Goal: Task Accomplishment & Management: Use online tool/utility

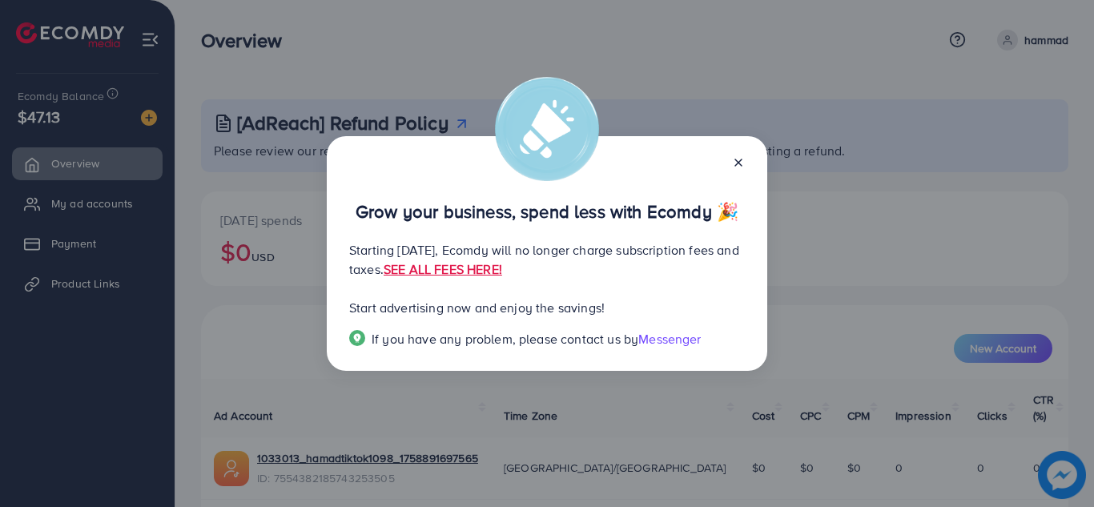
click at [740, 155] on div at bounding box center [732, 161] width 26 height 18
click at [742, 160] on icon at bounding box center [738, 162] width 13 height 13
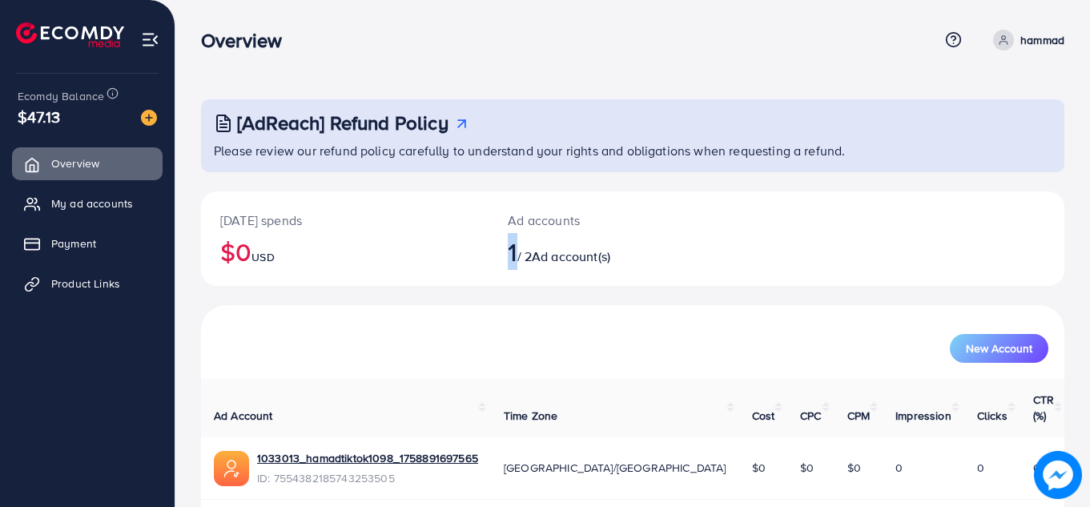
drag, startPoint x: 508, startPoint y: 255, endPoint x: 519, endPoint y: 253, distance: 11.3
click at [517, 253] on span "1" at bounding box center [512, 251] width 9 height 37
drag, startPoint x: 526, startPoint y: 253, endPoint x: 541, endPoint y: 253, distance: 14.4
click at [541, 253] on h2 "1 / 2 Ad account(s)" at bounding box center [597, 251] width 178 height 30
click at [389, 282] on div "[DATE] spends $0 USD" at bounding box center [345, 238] width 288 height 95
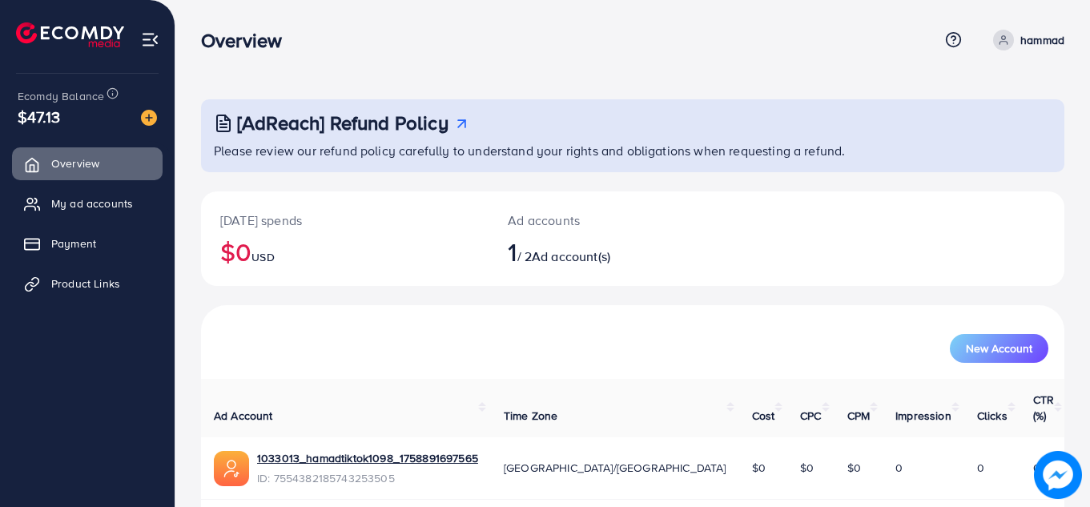
click at [125, 335] on ul "Overview My ad accounts Payment Product Links" at bounding box center [87, 283] width 175 height 284
click at [108, 291] on span "Product Links" at bounding box center [89, 284] width 69 height 16
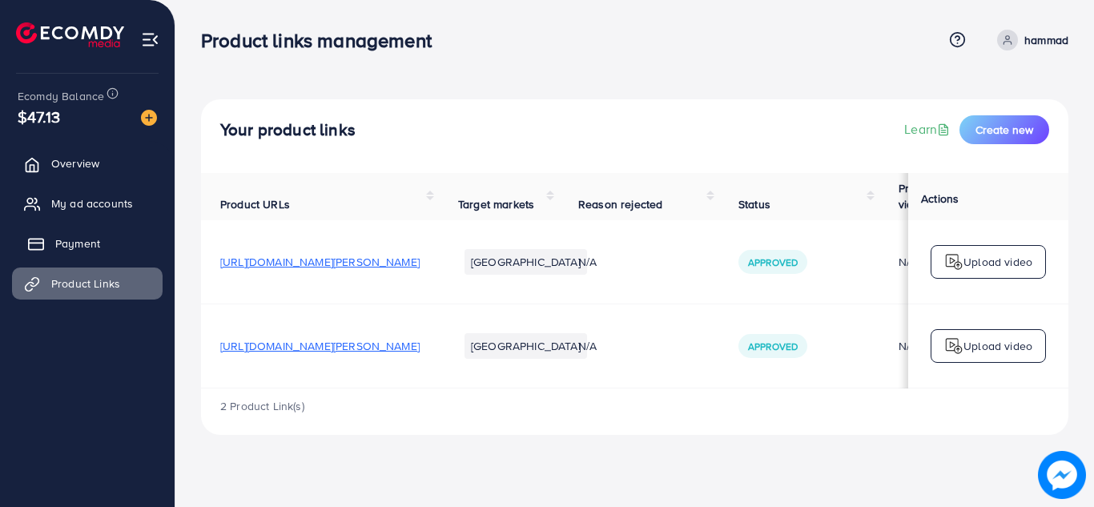
click at [31, 228] on link "Payment" at bounding box center [87, 244] width 151 height 32
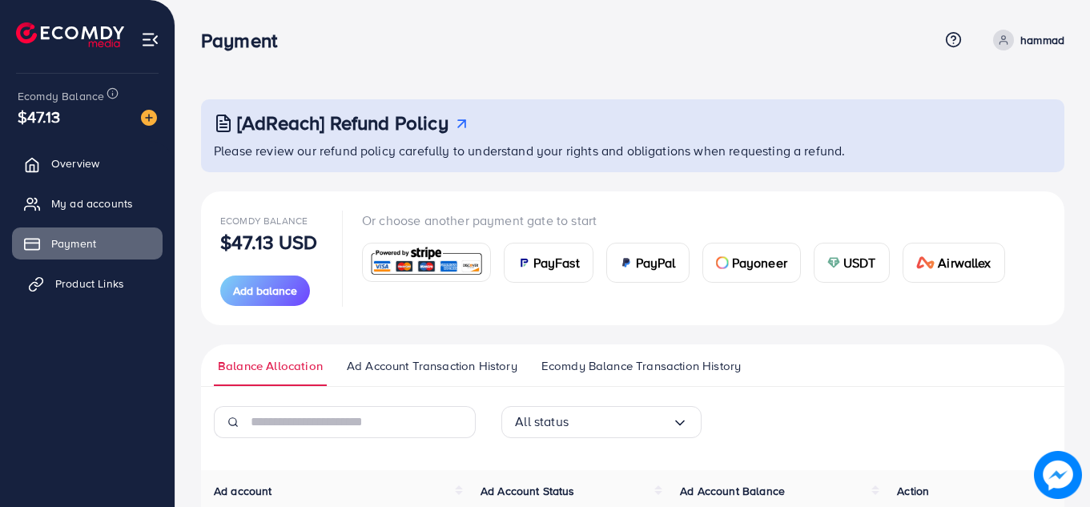
click at [90, 273] on link "Product Links" at bounding box center [87, 284] width 151 height 32
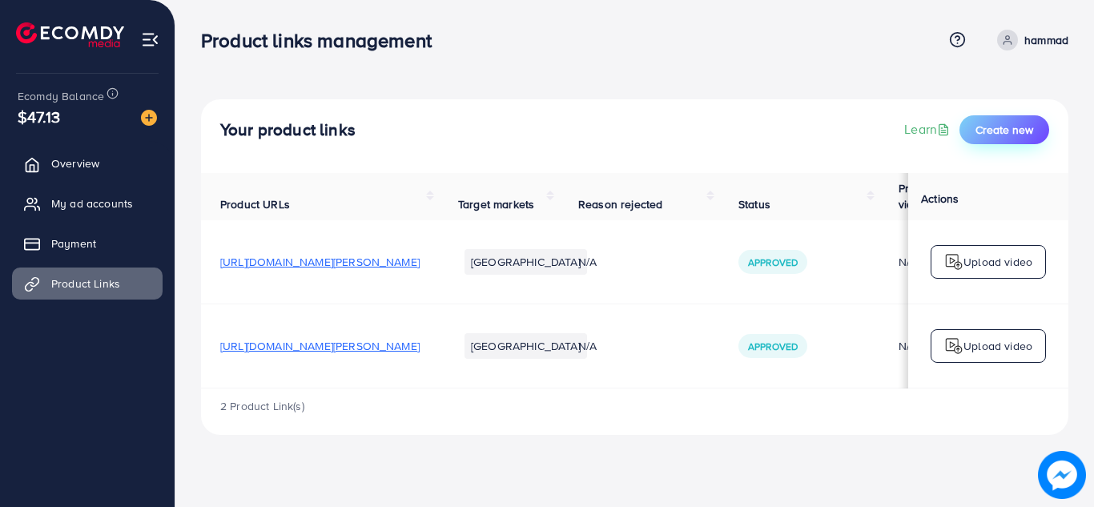
click at [995, 132] on span "Create new" at bounding box center [1005, 130] width 58 height 16
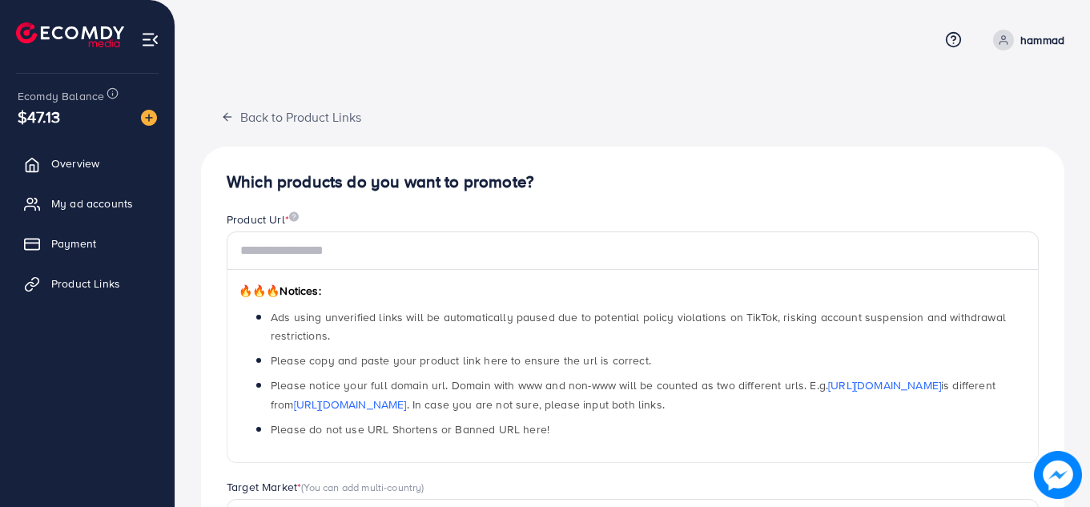
drag, startPoint x: 1090, startPoint y: 91, endPoint x: 1094, endPoint y: 188, distance: 97.0
click at [1090, 188] on html "Help Center Contact Support Plans and Pricing Term and policy About Us hammad P…" at bounding box center [545, 253] width 1090 height 507
click at [1050, 167] on div "Which products do you want to promote? Product Url * 🔥🔥🔥 Notices: Ads using unv…" at bounding box center [633, 510] width 864 height 727
drag, startPoint x: 1088, startPoint y: 149, endPoint x: 1089, endPoint y: 209, distance: 60.1
click at [1089, 209] on div "Back to Product Links Which products do you want to promote? Product Url * 🔥🔥🔥 …" at bounding box center [632, 450] width 915 height 900
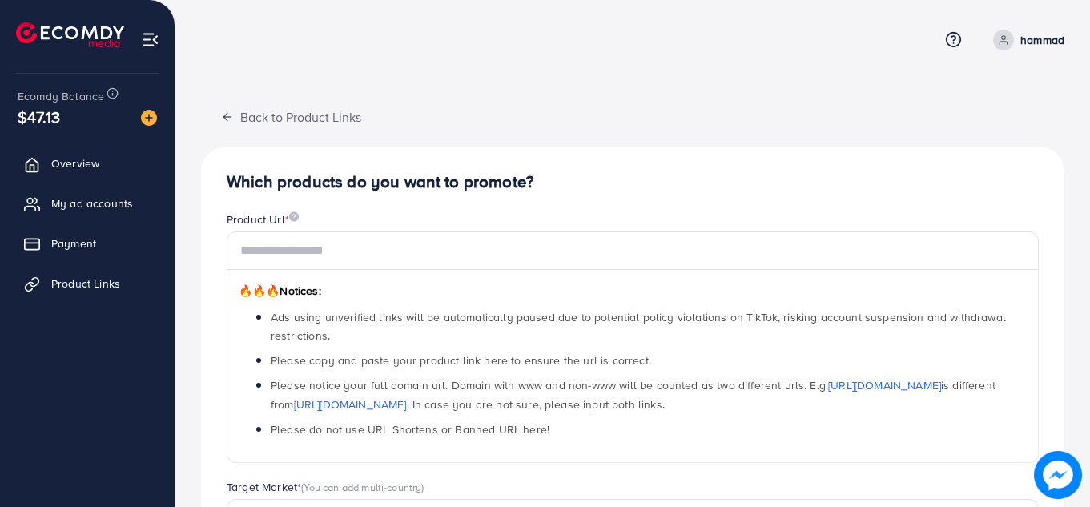
click at [1026, 149] on div "Which products do you want to promote? Product Url * 🔥🔥🔥 Notices: Ads using unv…" at bounding box center [633, 510] width 864 height 727
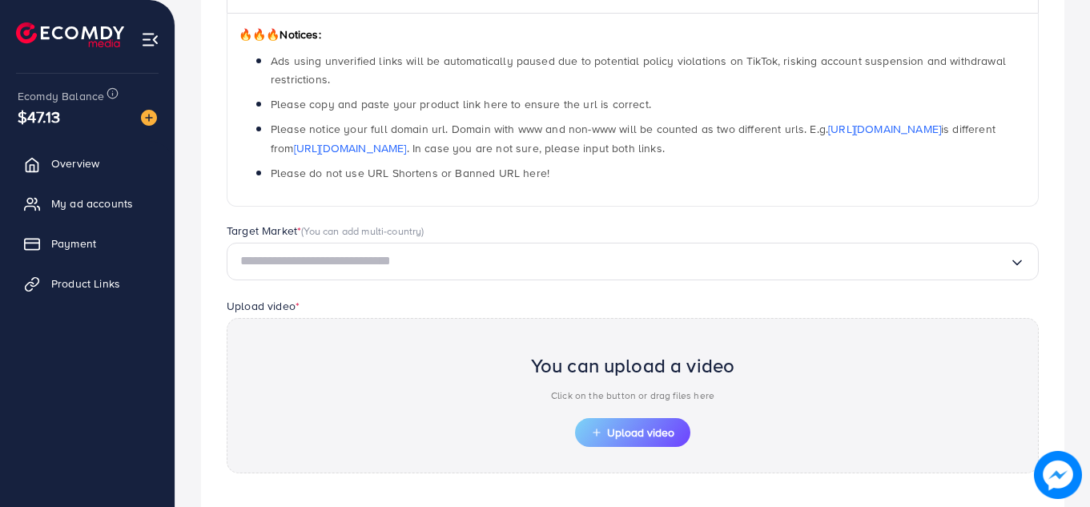
scroll to position [288, 0]
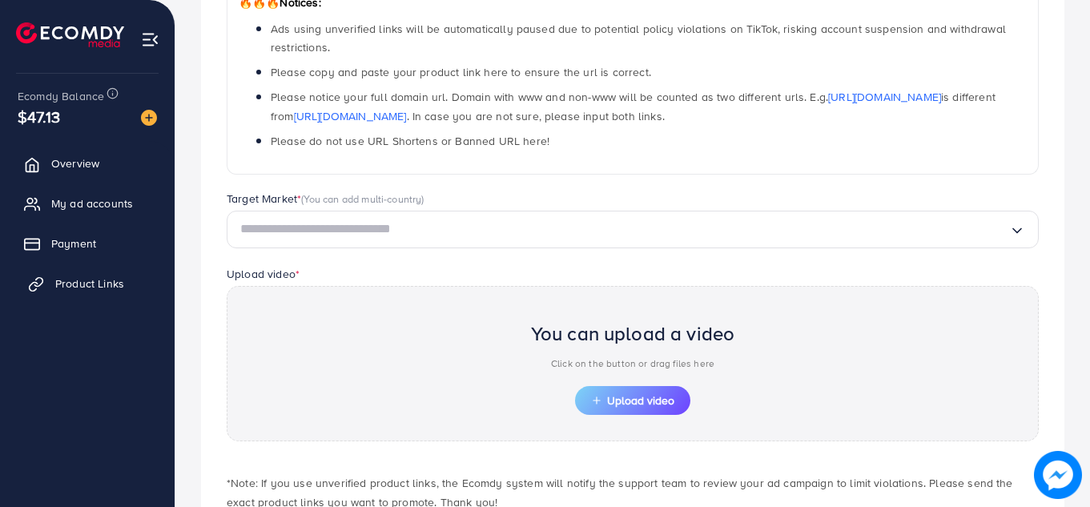
click at [60, 288] on span "Product Links" at bounding box center [89, 284] width 69 height 16
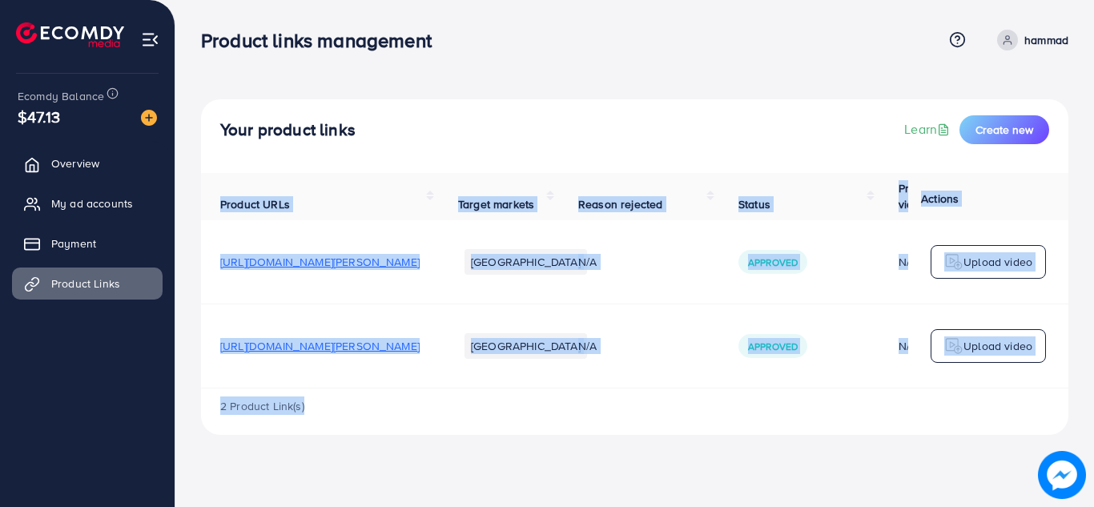
drag, startPoint x: 828, startPoint y: 393, endPoint x: 896, endPoint y: 406, distance: 69.5
click at [924, 405] on div "Product URLs Target markets Reason rejected Status Product video Status video A…" at bounding box center [635, 304] width 868 height 262
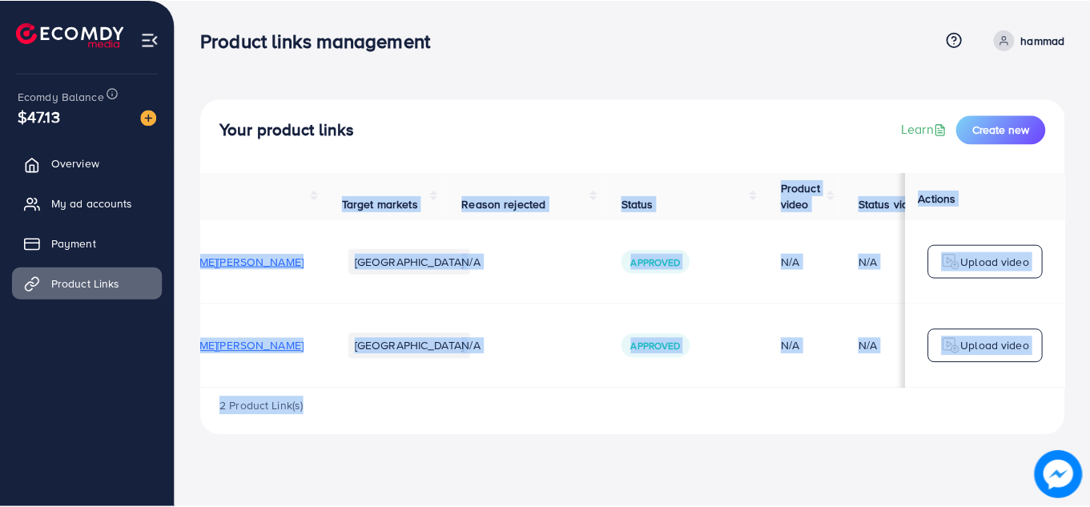
scroll to position [0, 239]
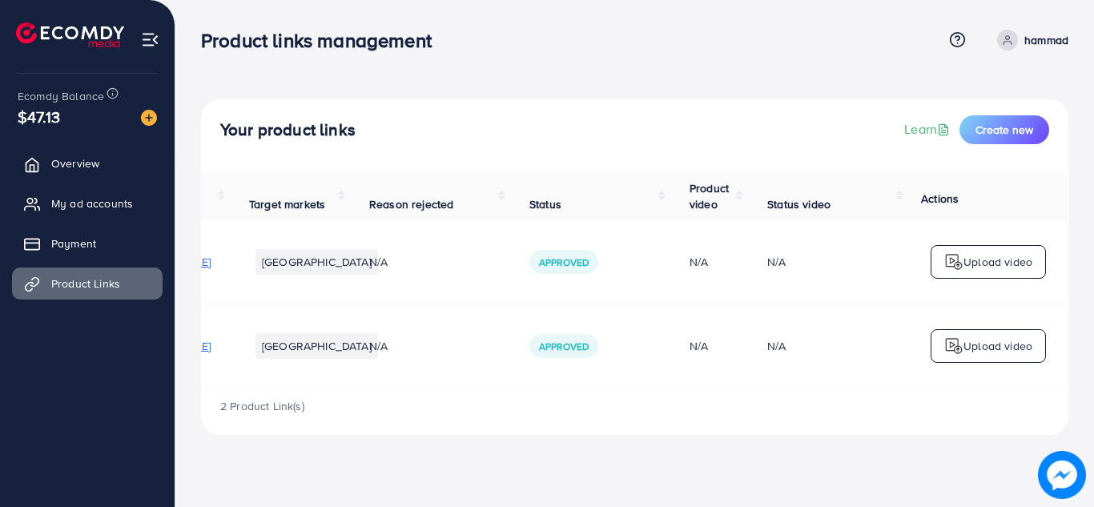
click at [555, 342] on span "Approved" at bounding box center [564, 347] width 50 height 14
click at [1032, 117] on button "Create new" at bounding box center [1005, 129] width 90 height 29
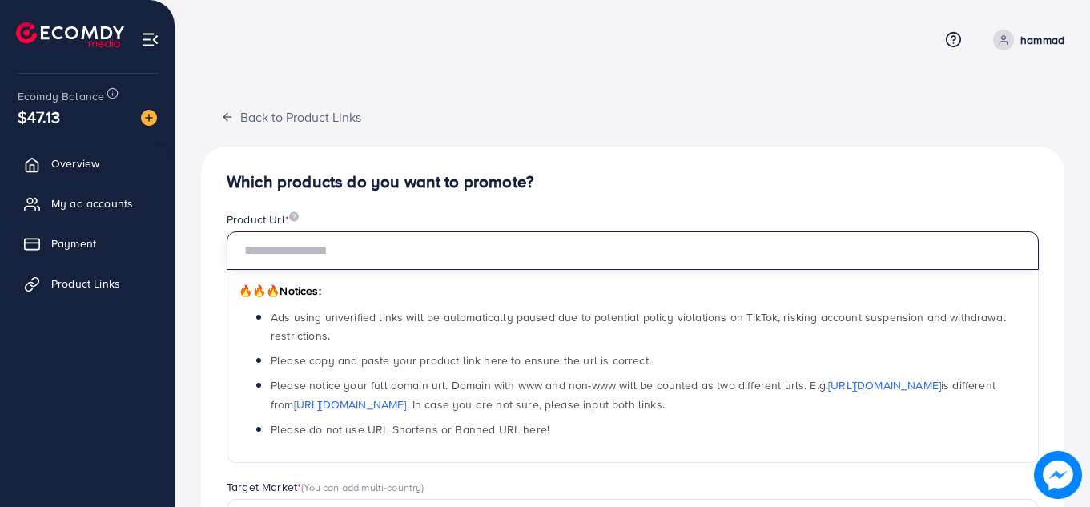
click at [493, 251] on input "text" at bounding box center [633, 251] width 812 height 38
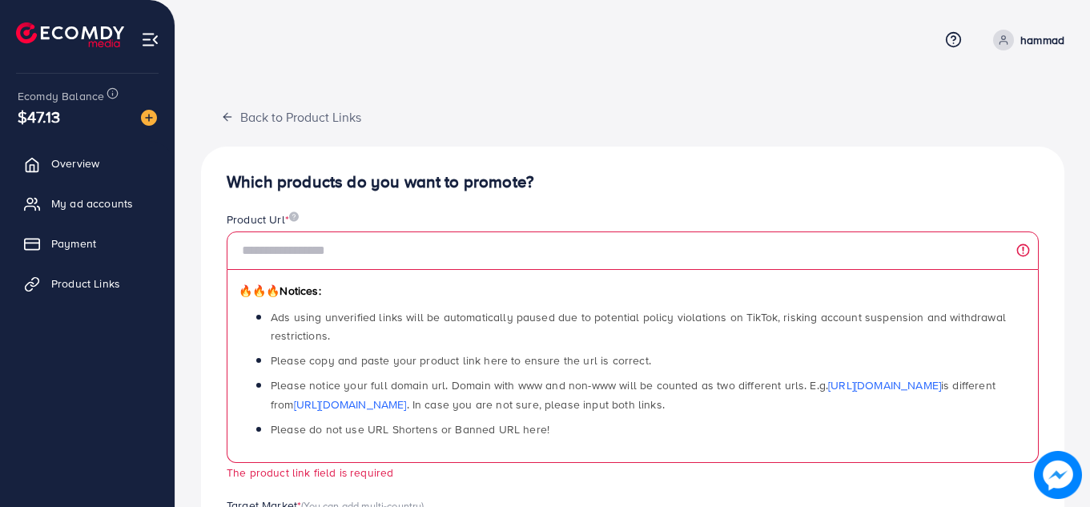
drag, startPoint x: 703, startPoint y: 216, endPoint x: 740, endPoint y: 197, distance: 41.6
click at [849, 212] on div "Product Url *" at bounding box center [633, 222] width 812 height 20
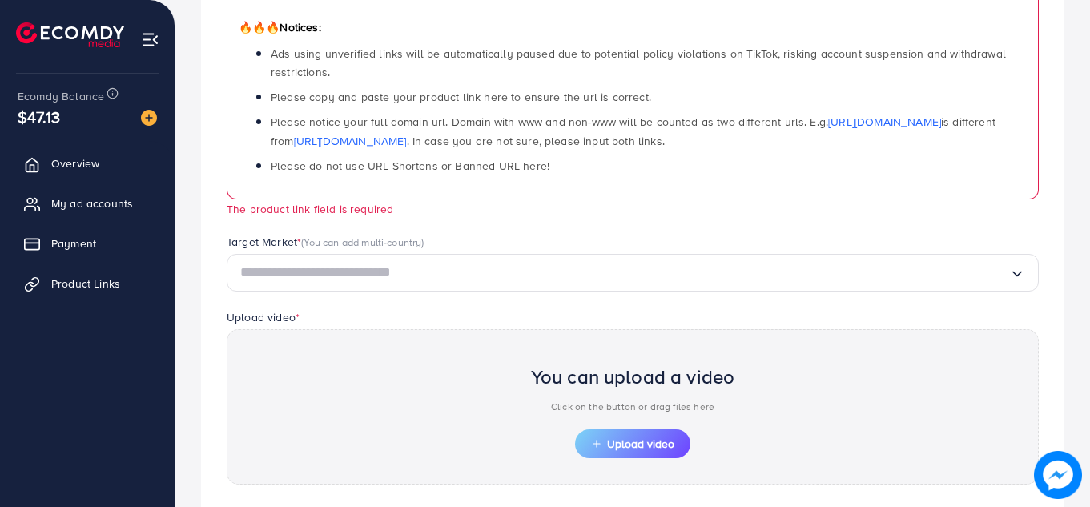
scroll to position [288, 0]
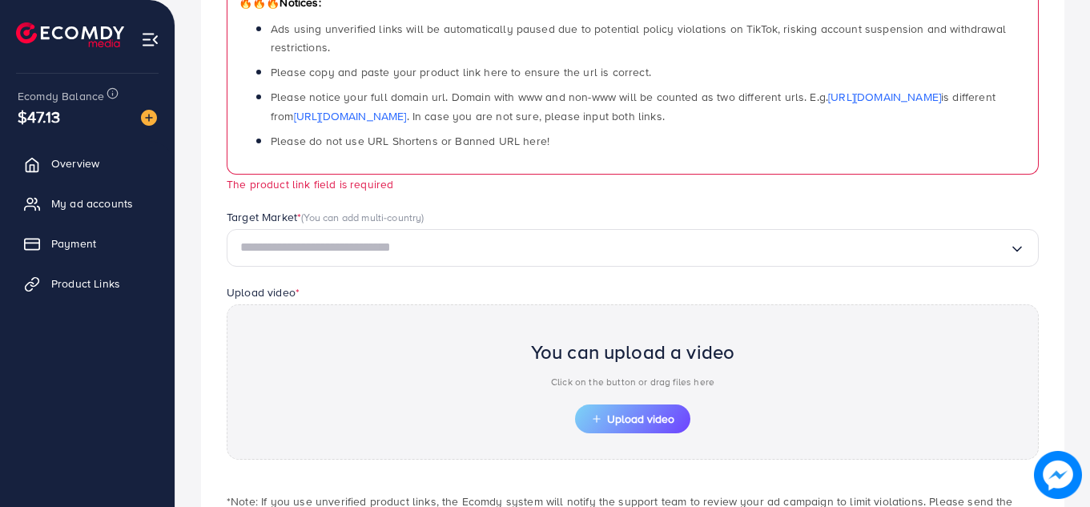
click at [369, 247] on input "Search for option" at bounding box center [624, 248] width 769 height 25
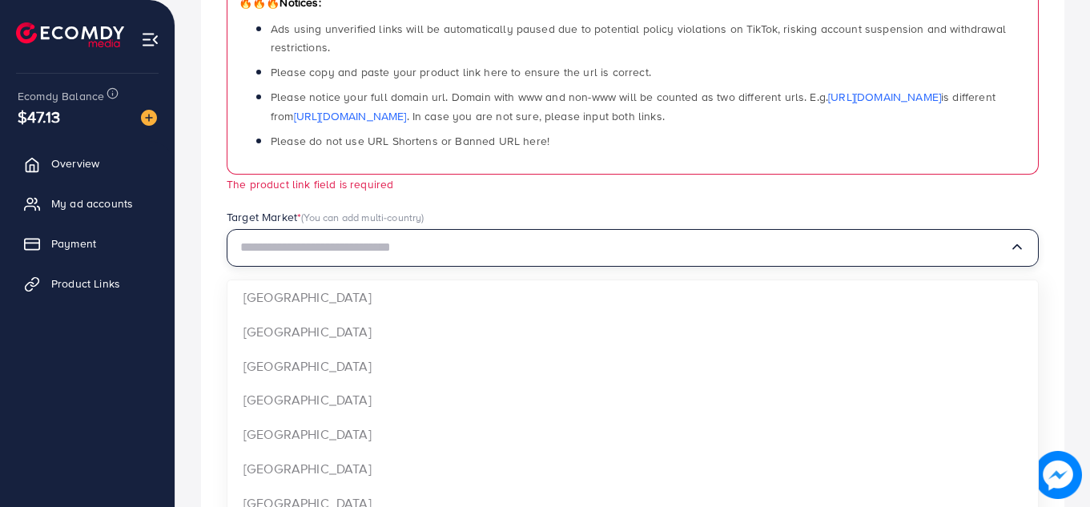
click at [498, 203] on div "Product Url * 🔥🔥🔥 Notices: Ads using unverified links will be automatically pau…" at bounding box center [633, 66] width 838 height 286
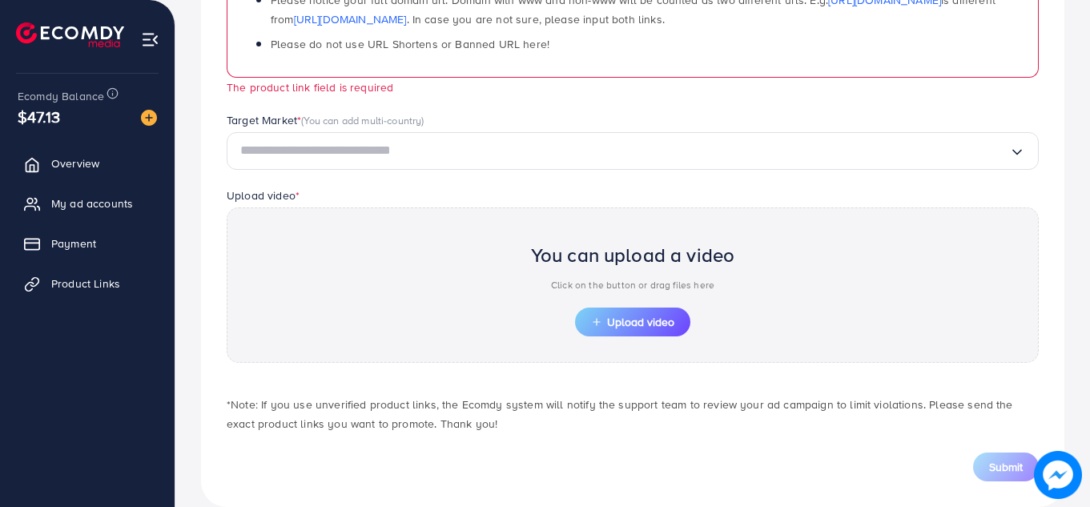
scroll to position [411, 0]
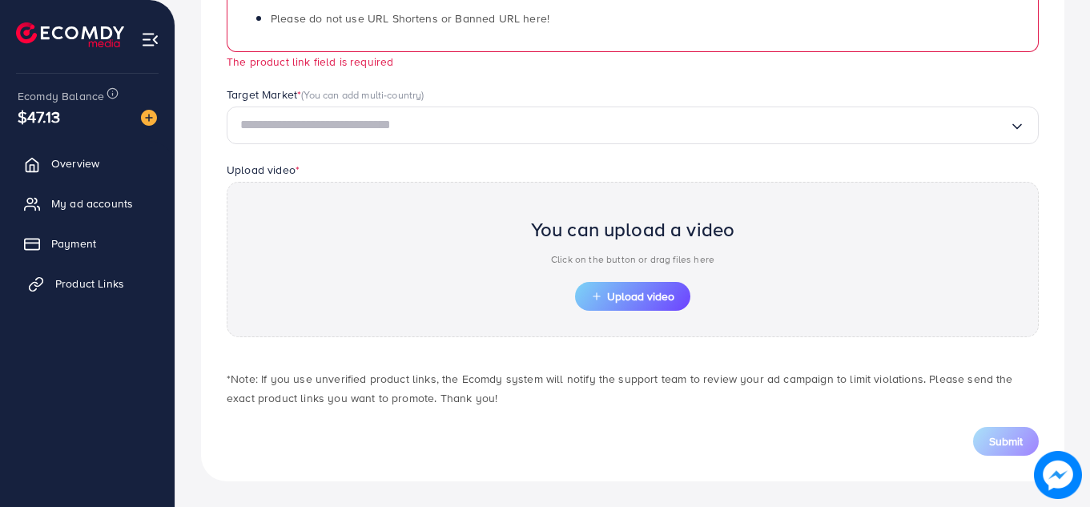
click at [88, 292] on span "Product Links" at bounding box center [89, 284] width 69 height 16
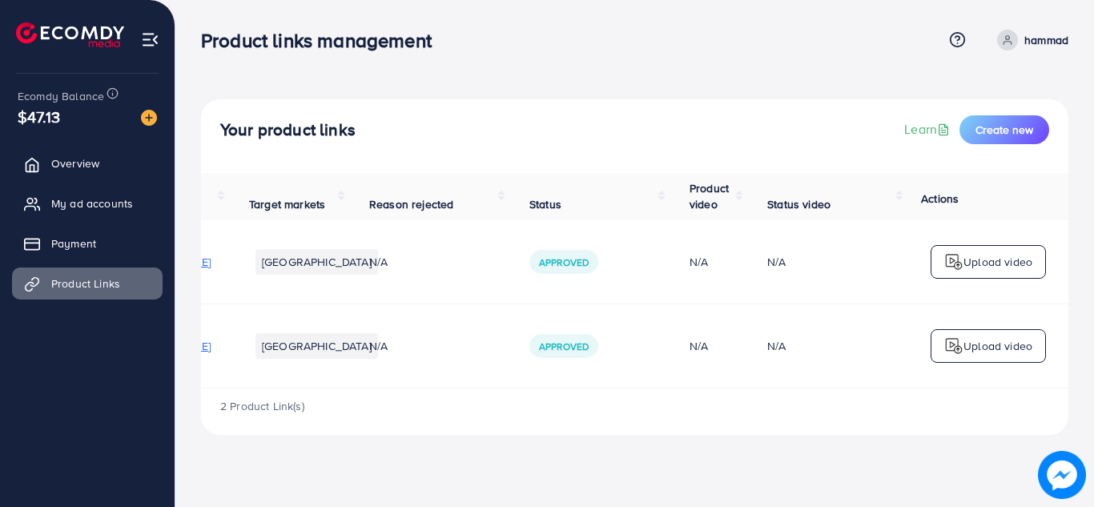
scroll to position [0, 239]
click at [103, 192] on link "My ad accounts" at bounding box center [87, 203] width 151 height 32
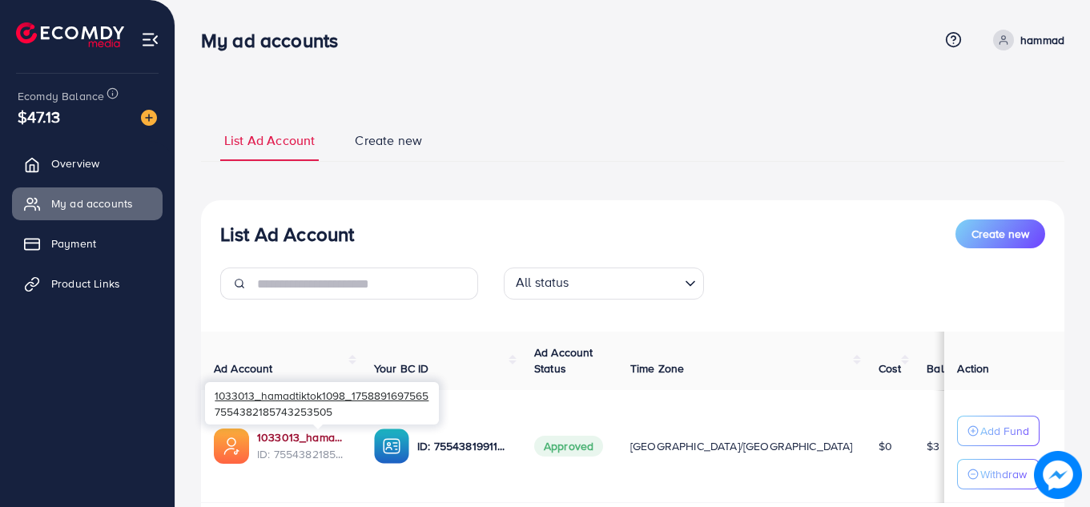
click at [337, 435] on link "1033013_hamadtiktok1098_1758891697565" at bounding box center [302, 437] width 91 height 16
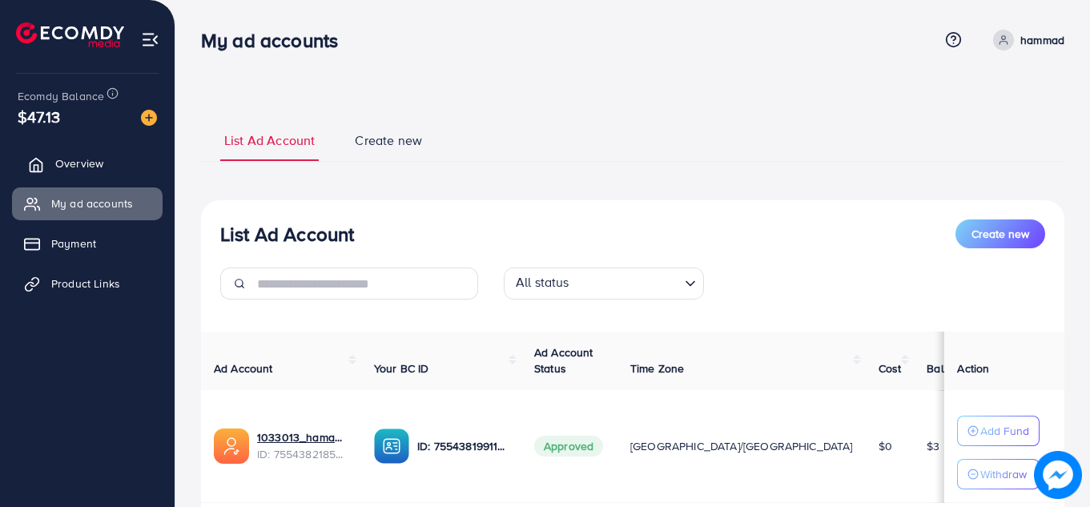
click at [107, 169] on link "Overview" at bounding box center [87, 163] width 151 height 32
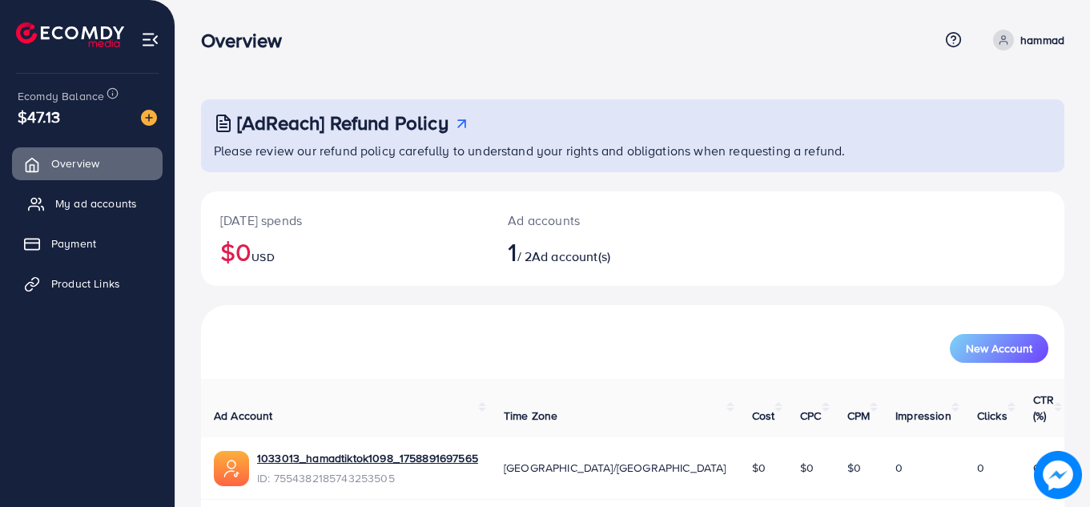
click at [139, 208] on link "My ad accounts" at bounding box center [87, 203] width 151 height 32
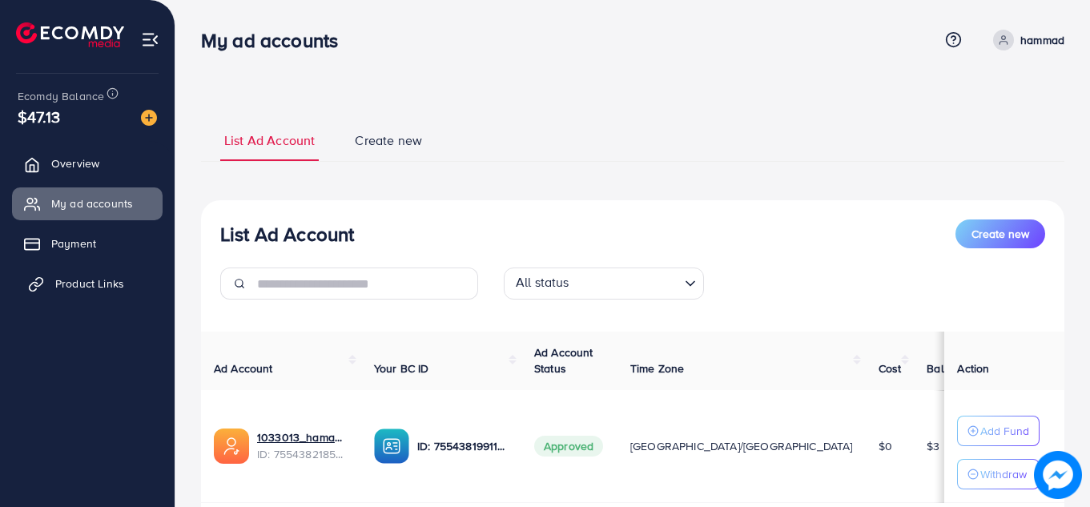
click at [115, 275] on link "Product Links" at bounding box center [87, 284] width 151 height 32
